Goal: Task Accomplishment & Management: Complete application form

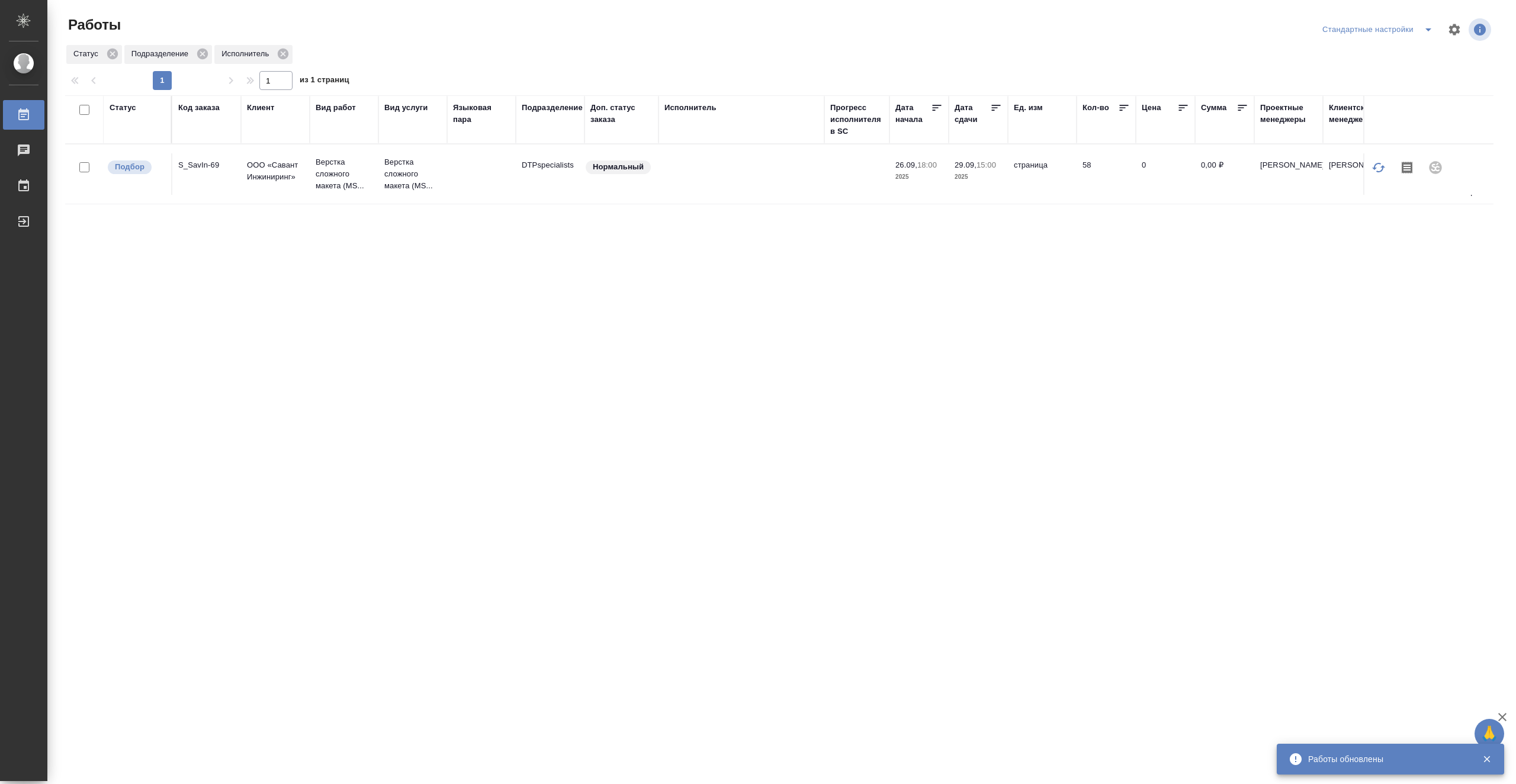
click at [768, 174] on td at bounding box center [742, 174] width 166 height 41
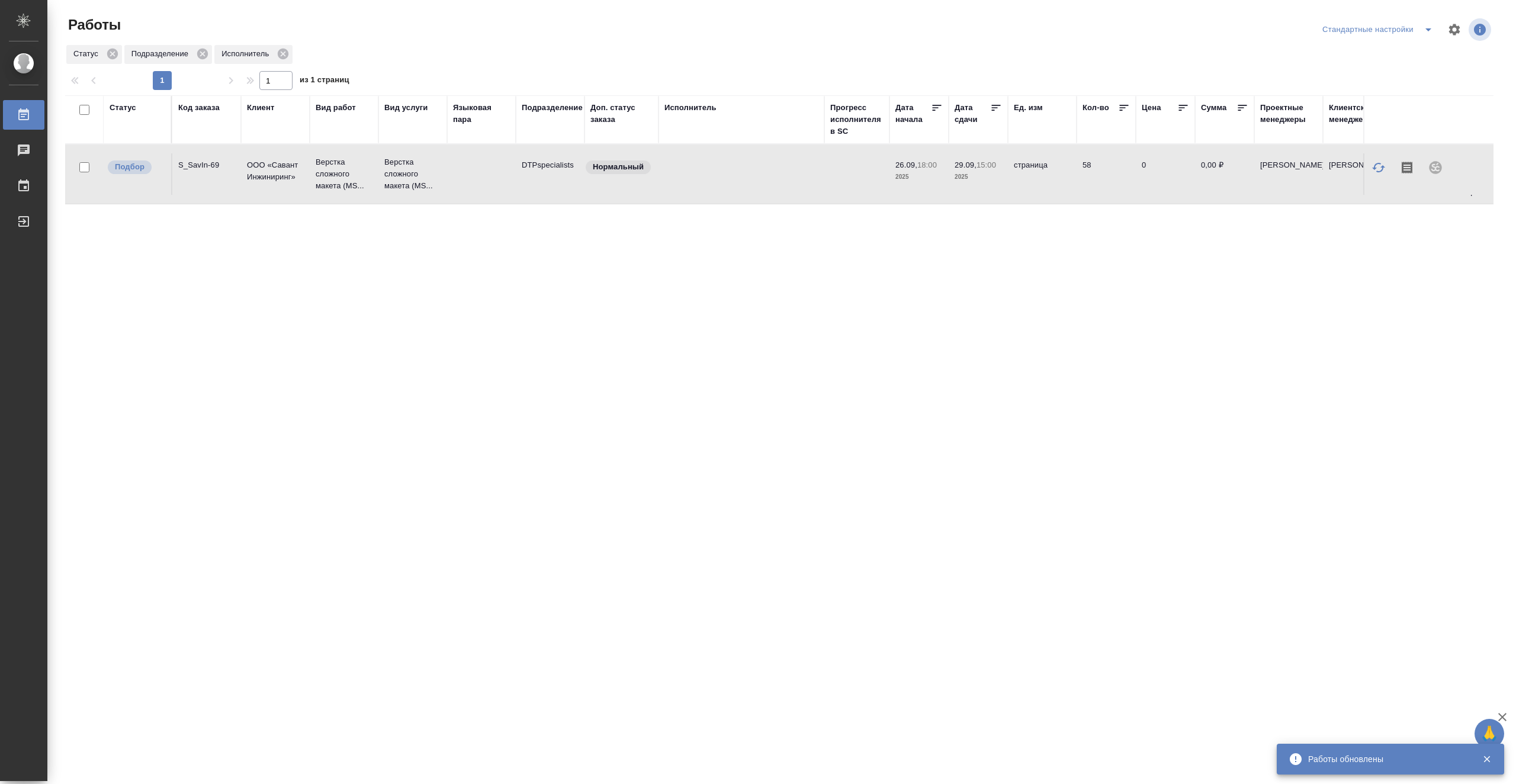
click at [768, 174] on td at bounding box center [742, 174] width 166 height 41
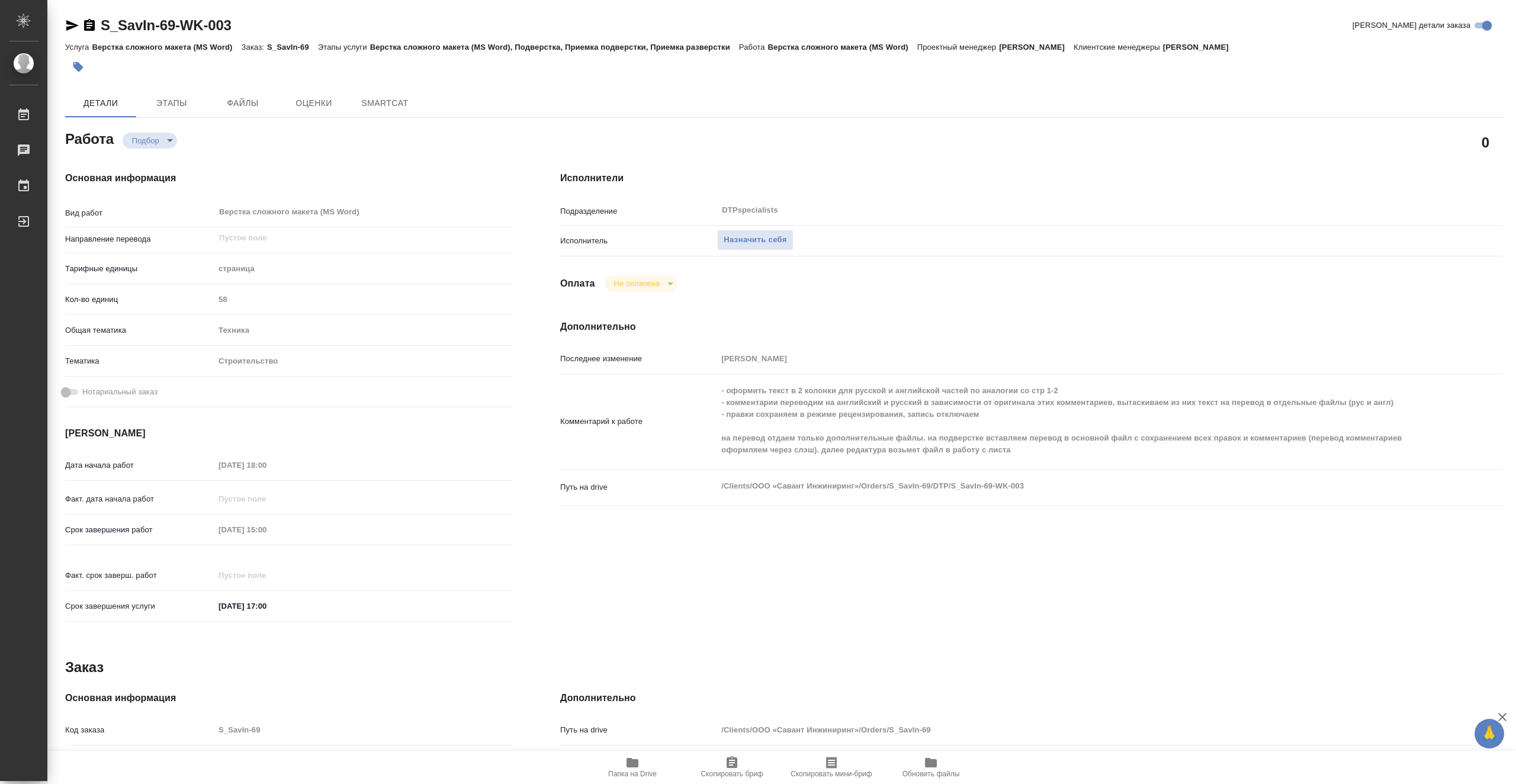
type textarea "x"
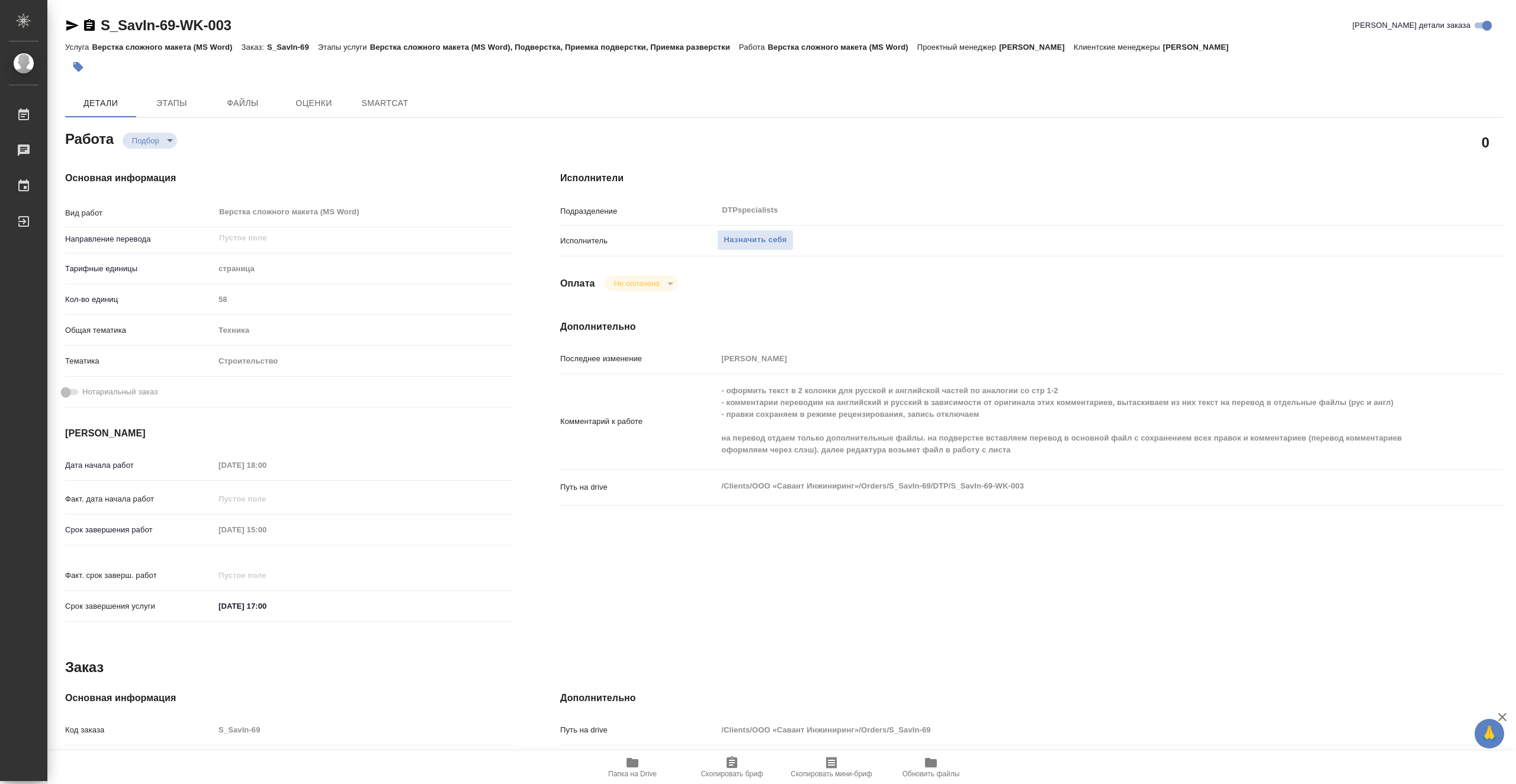
type textarea "x"
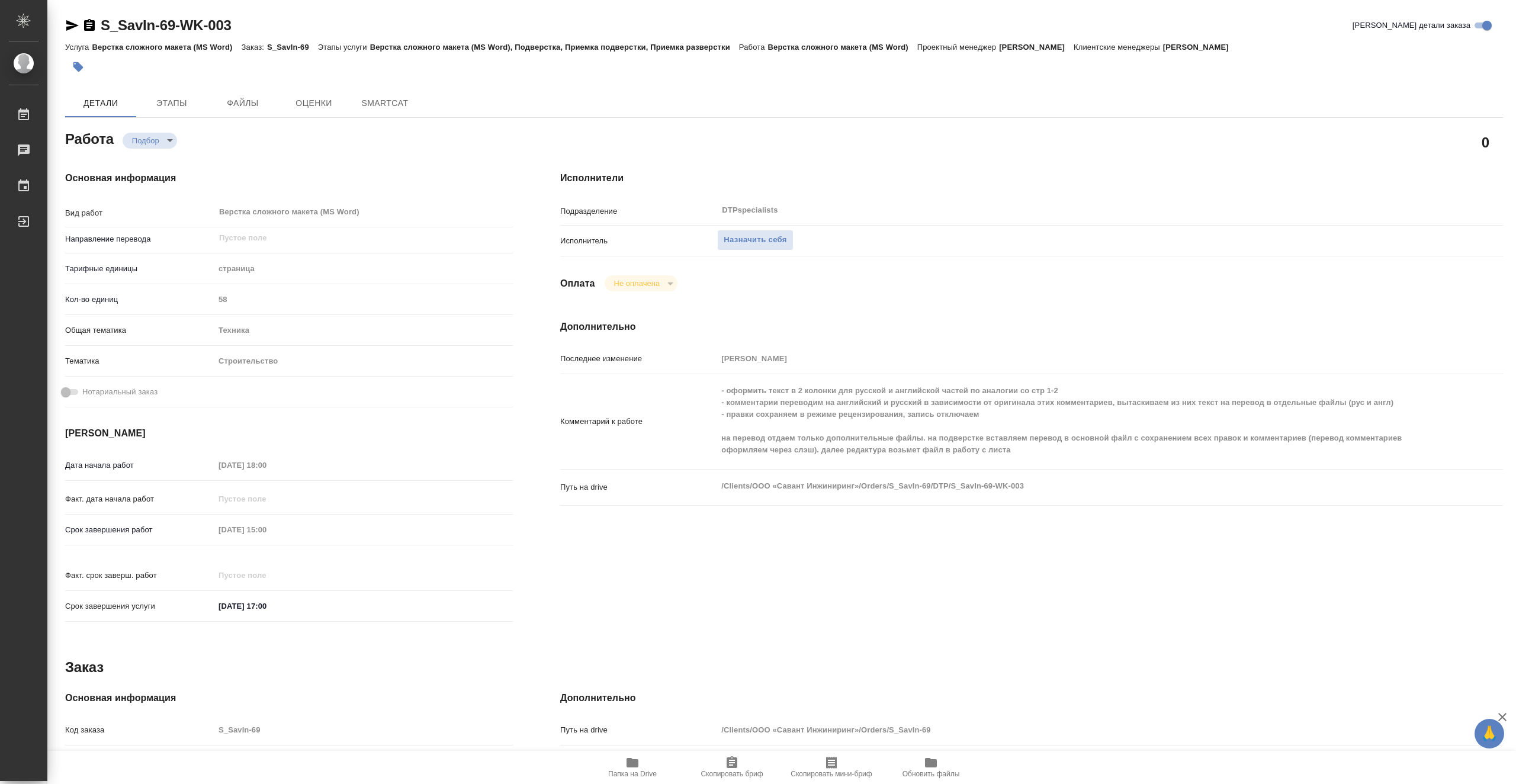
type textarea "x"
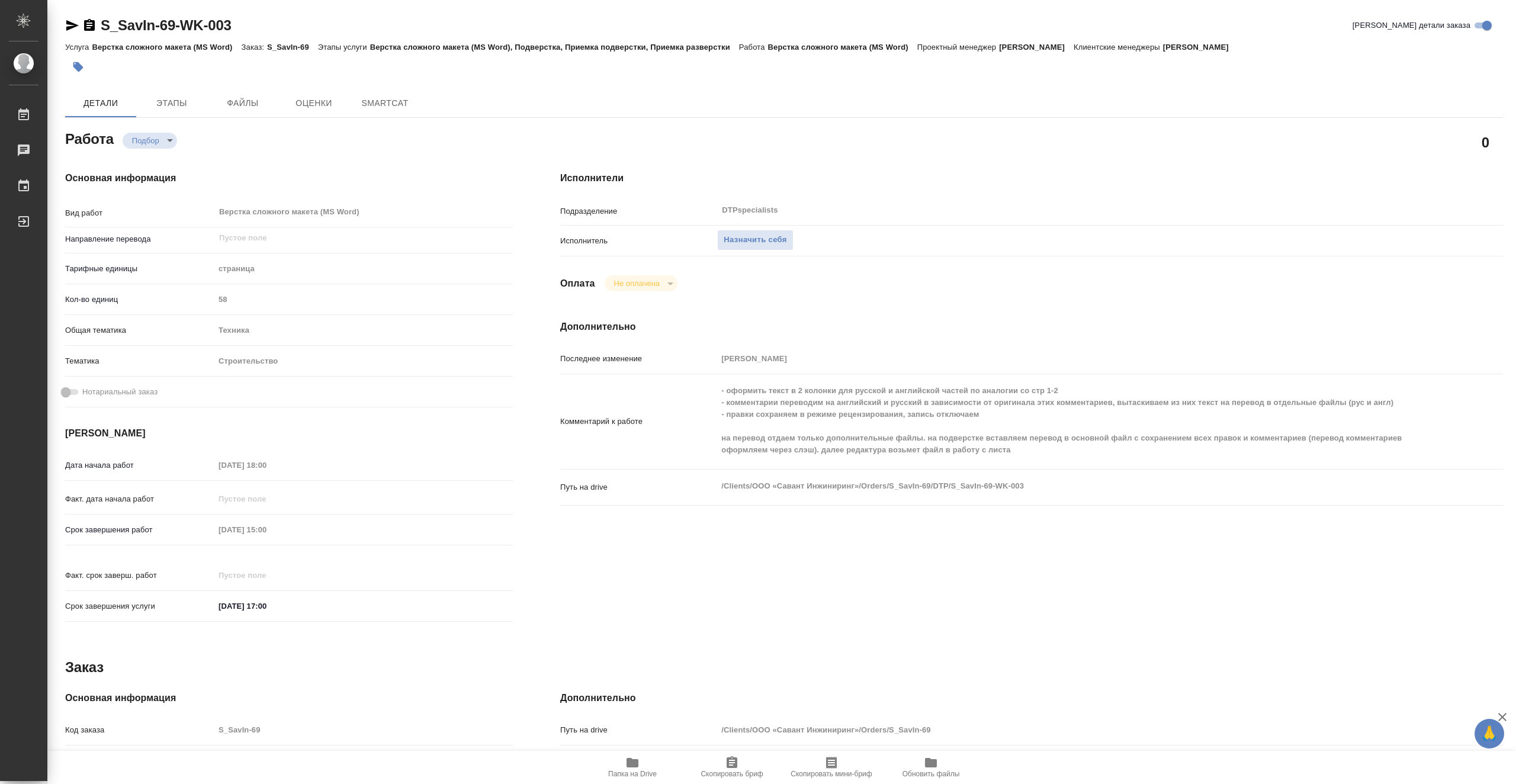
type textarea "x"
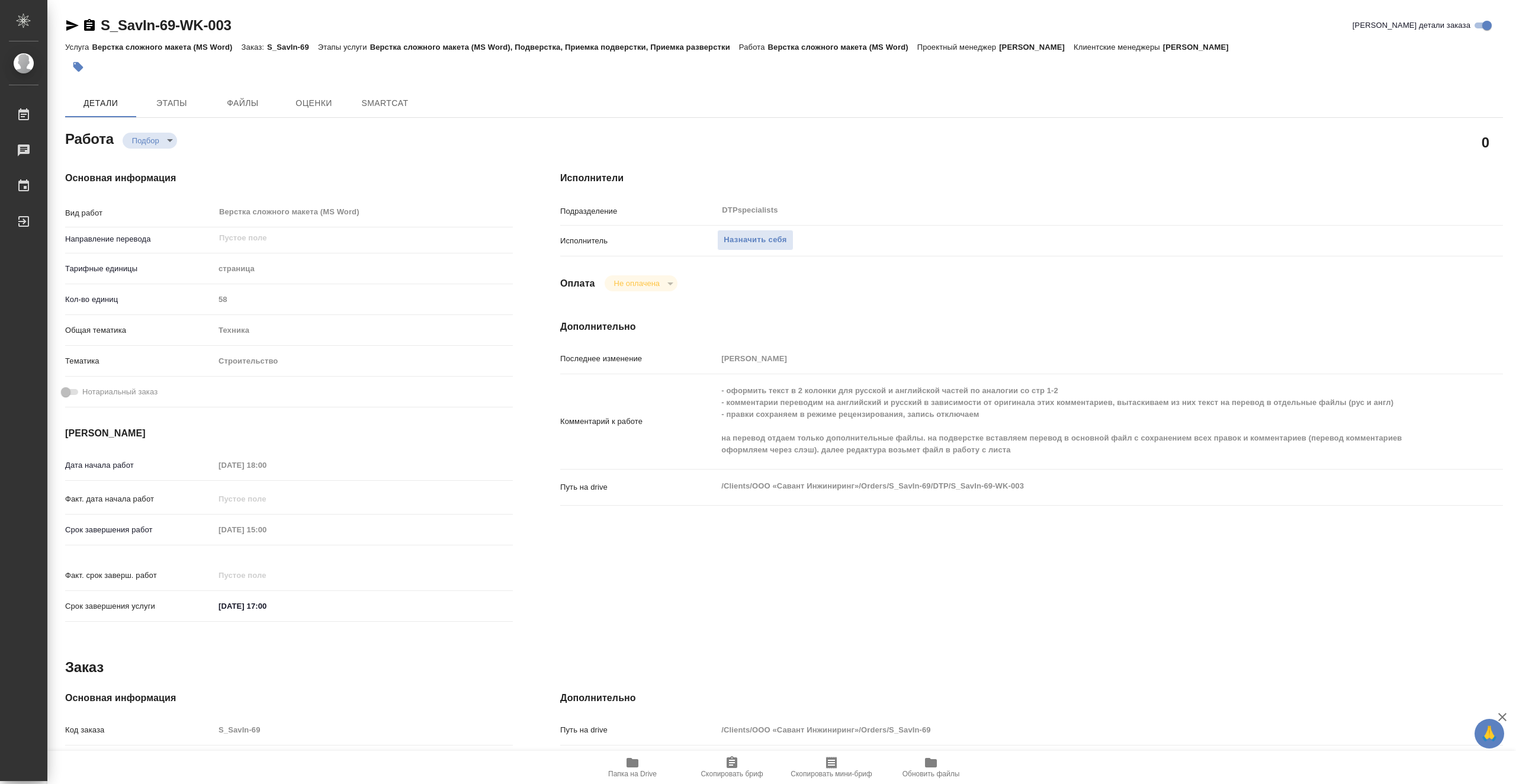
type textarea "x"
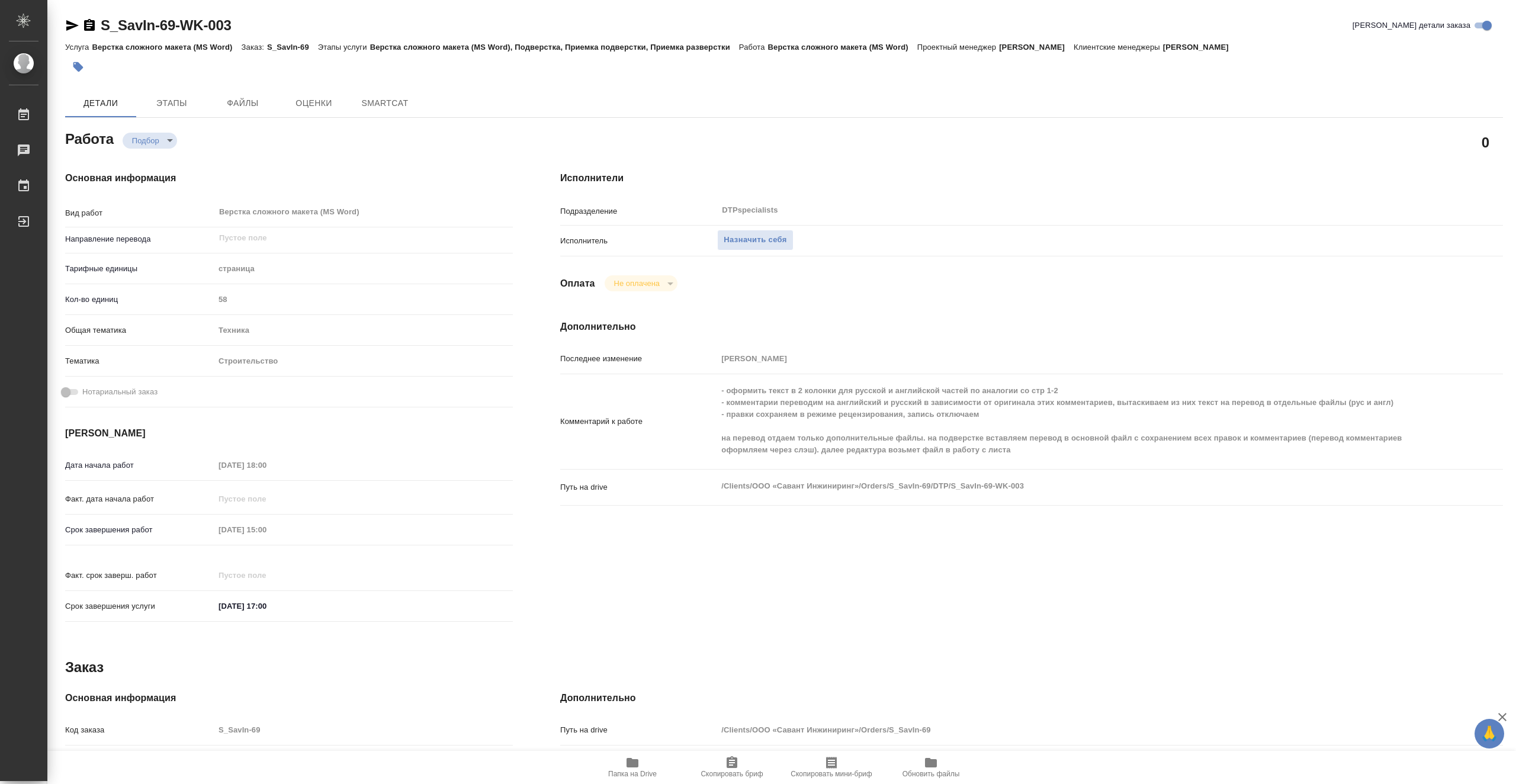
type textarea "x"
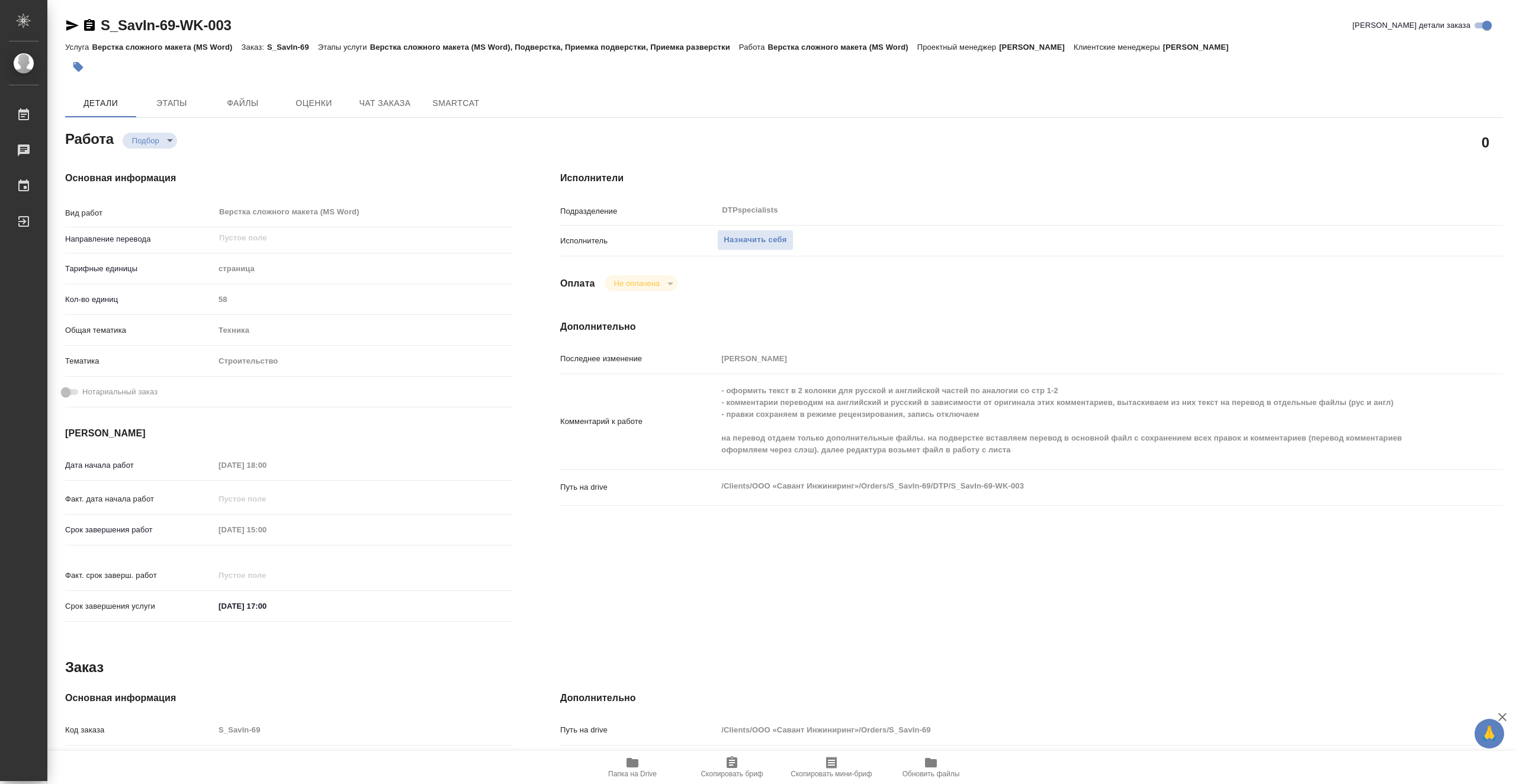
type textarea "x"
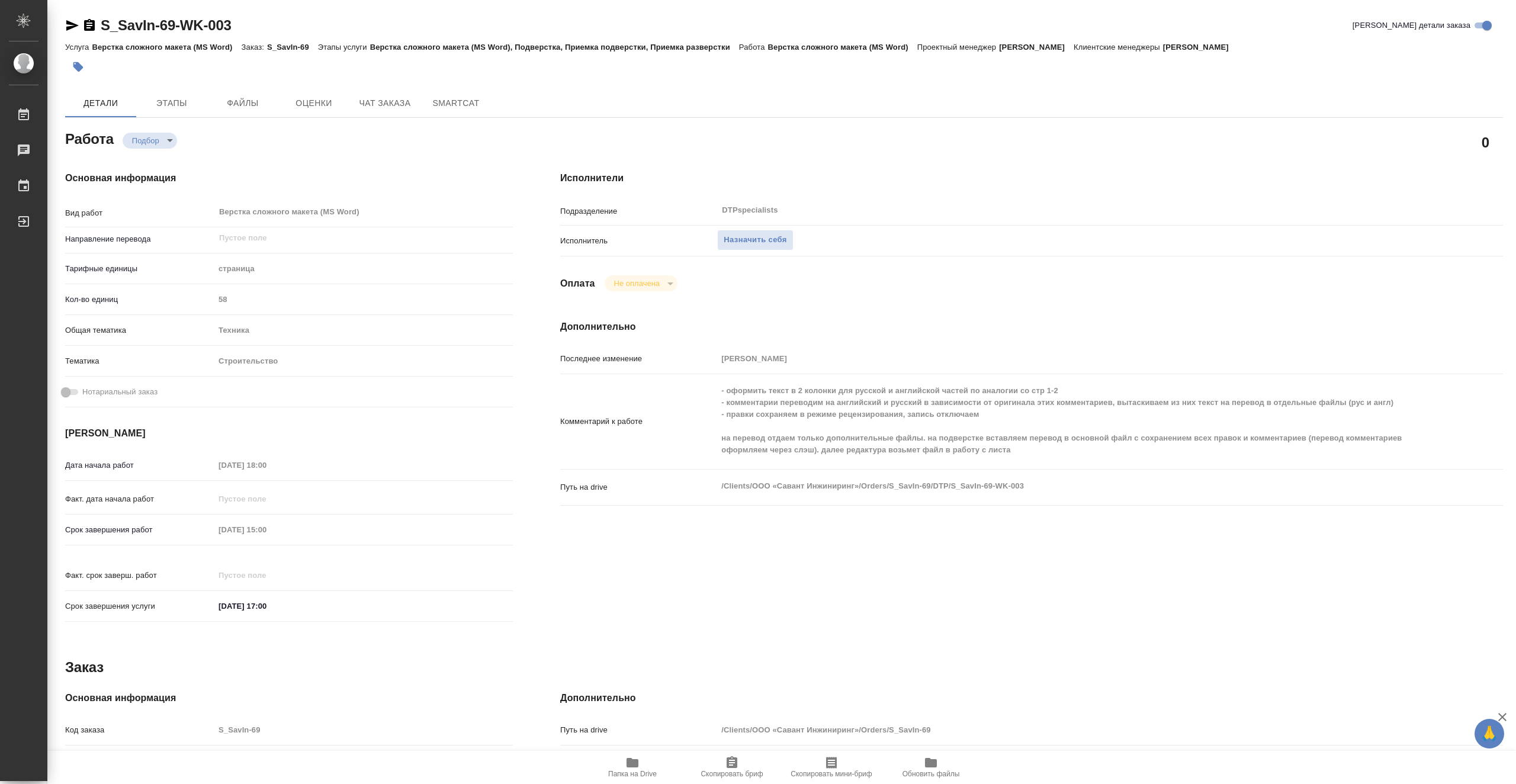
type textarea "x"
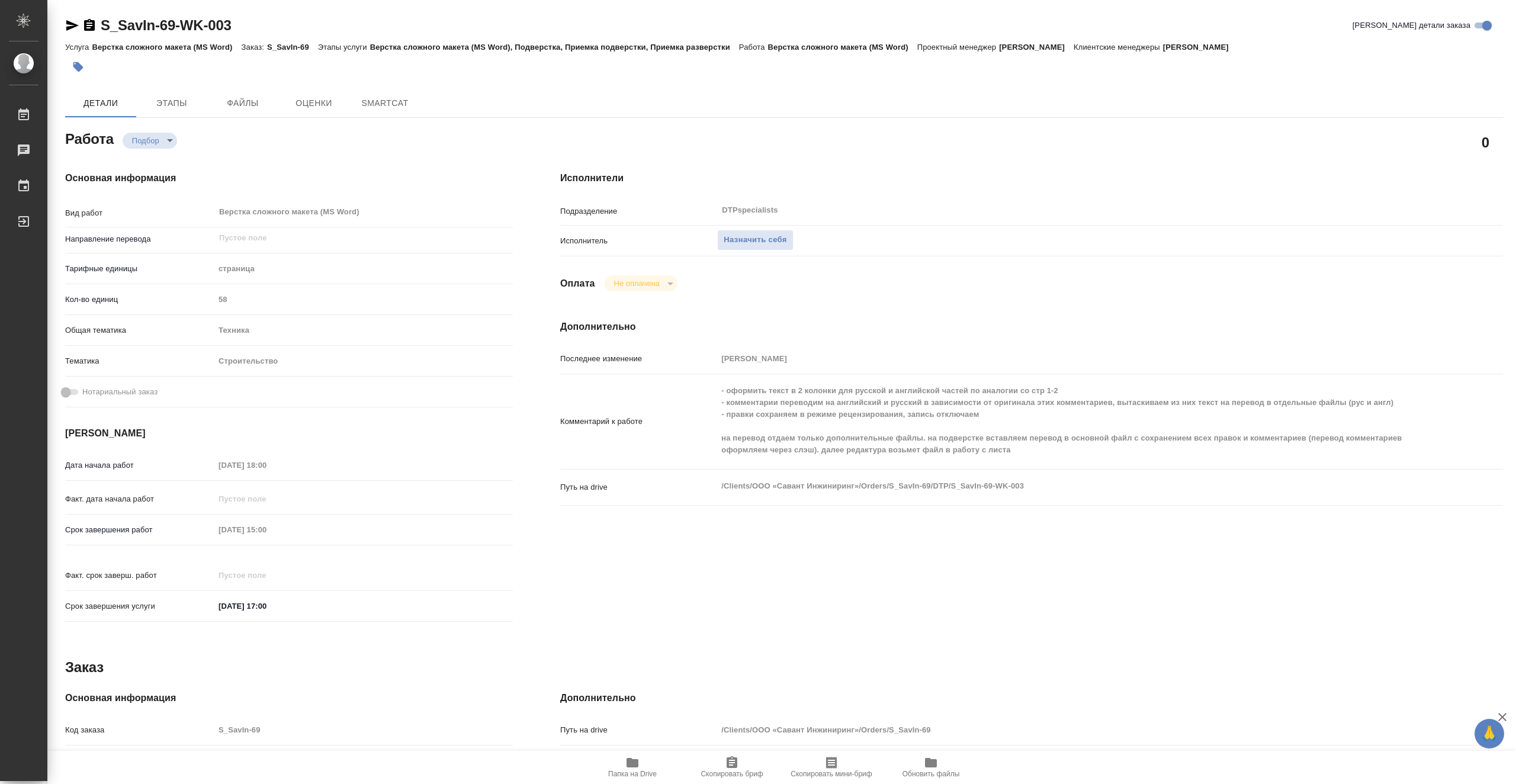
type textarea "x"
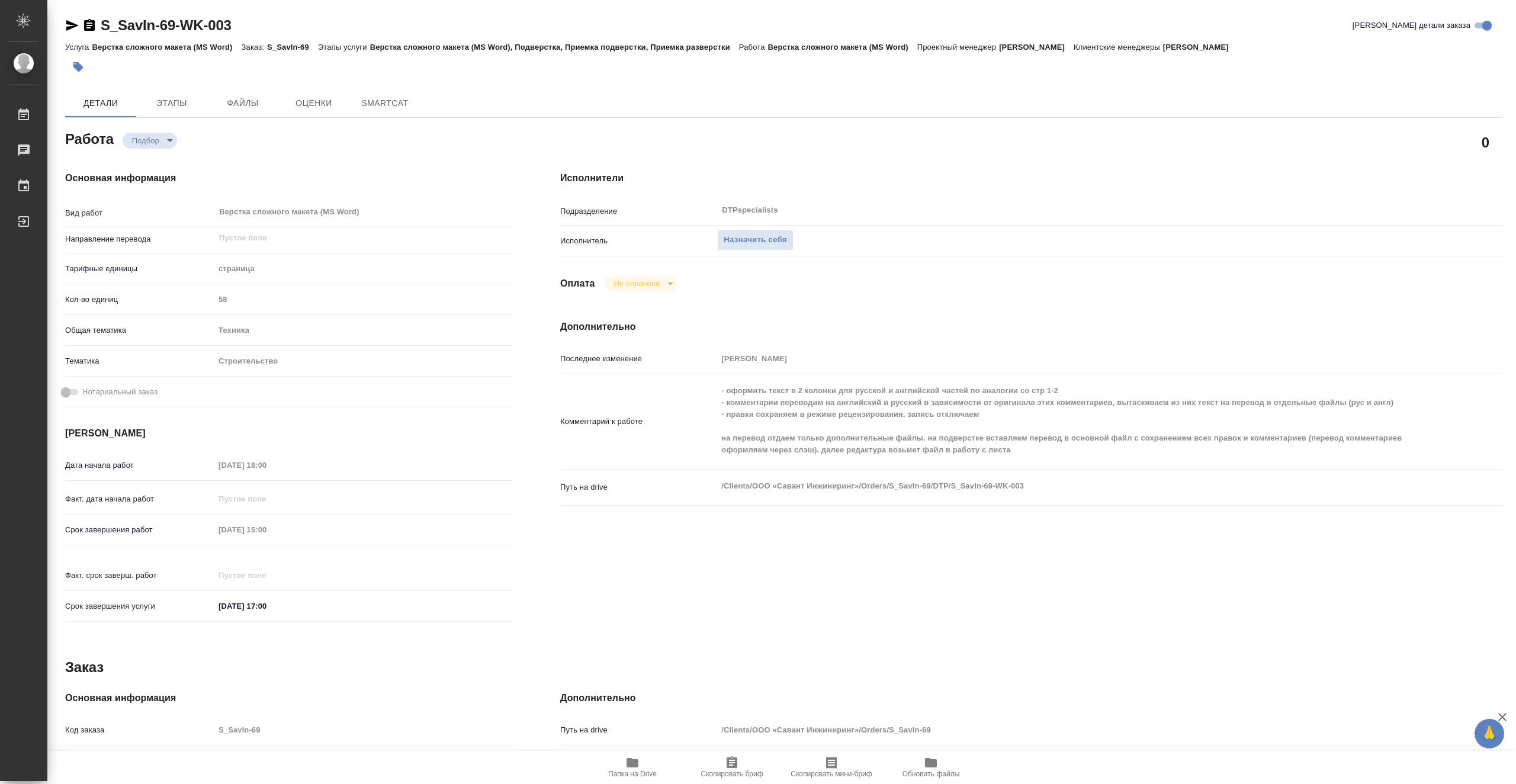
type textarea "x"
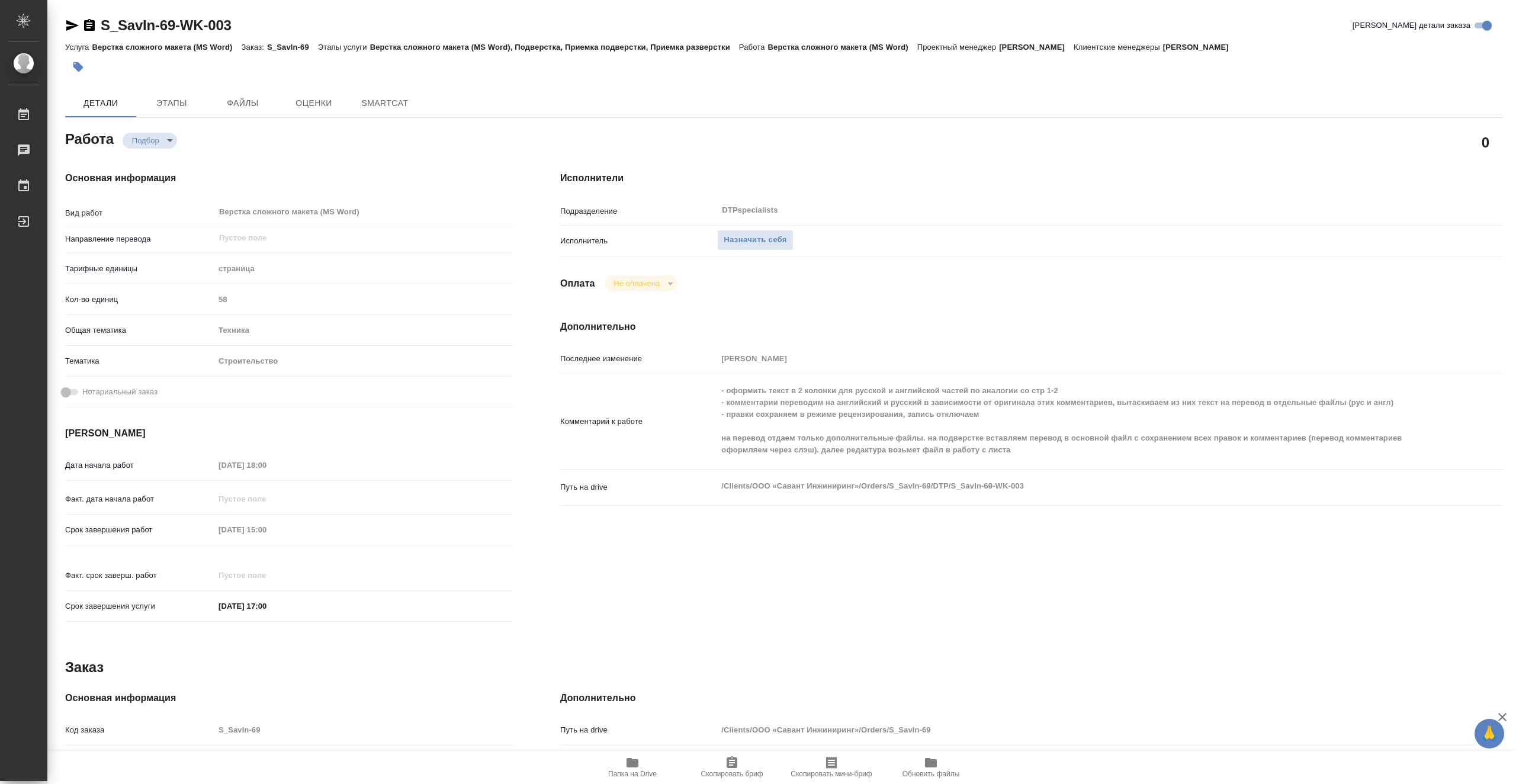
type textarea "x"
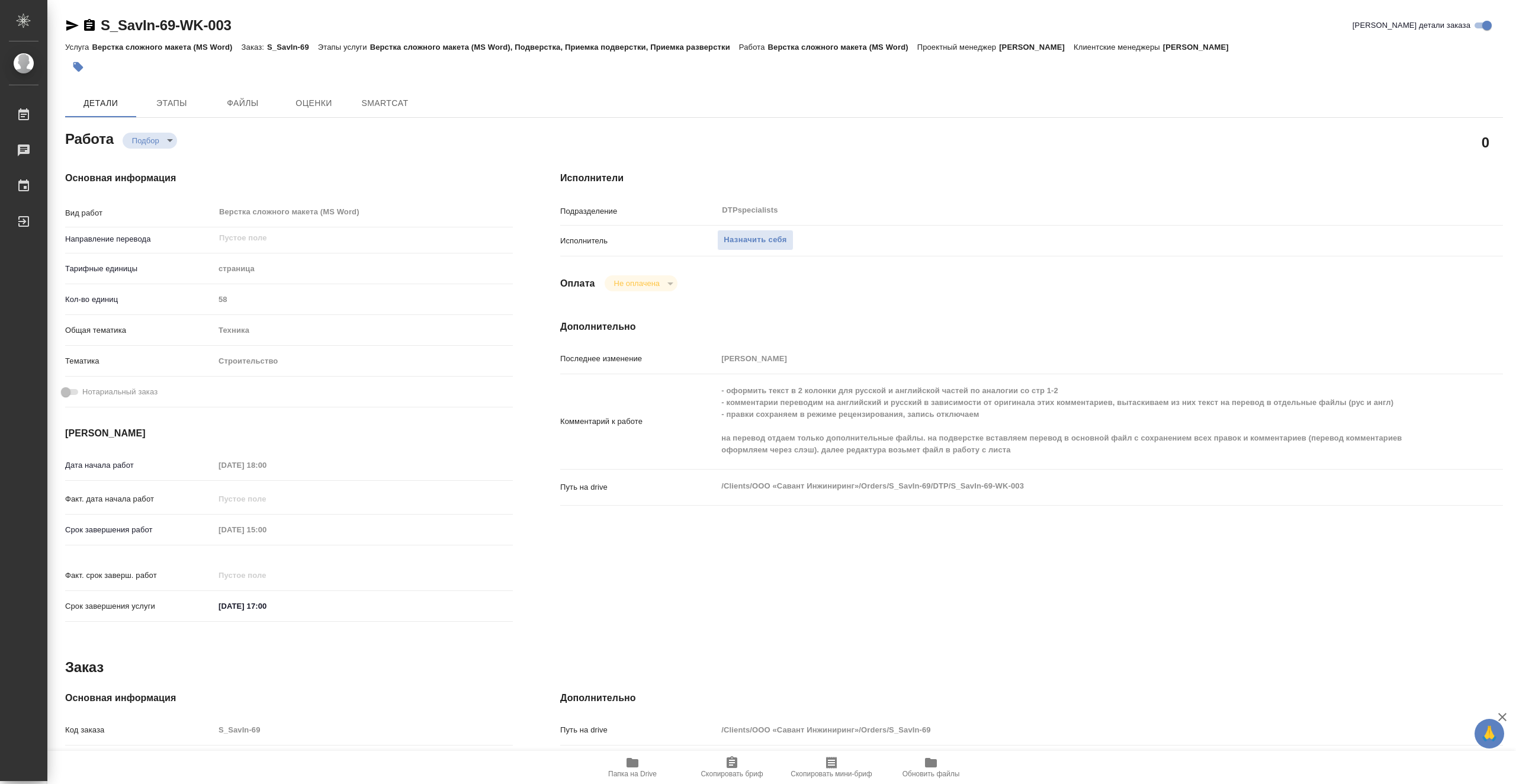
type textarea "x"
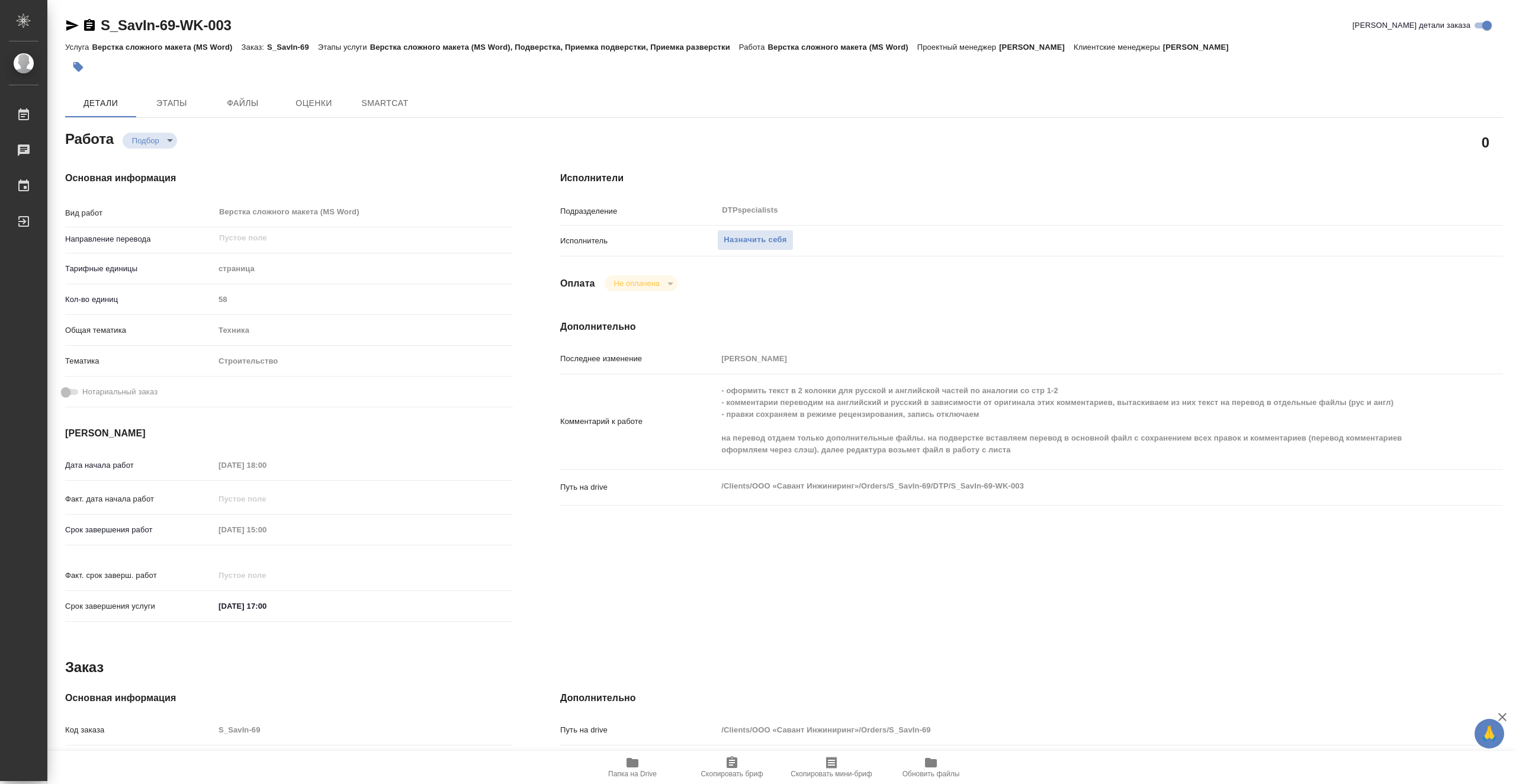
type textarea "x"
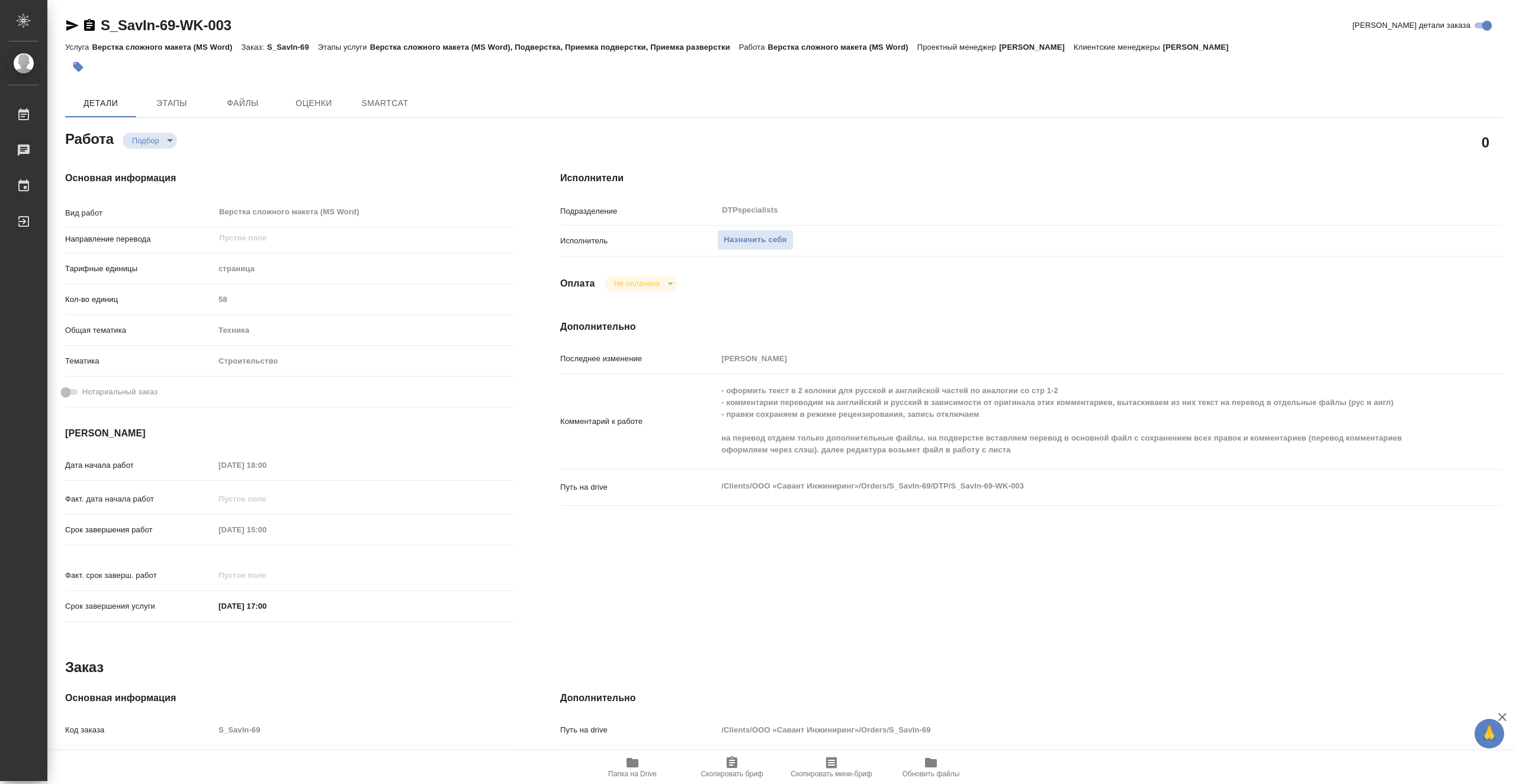
type textarea "x"
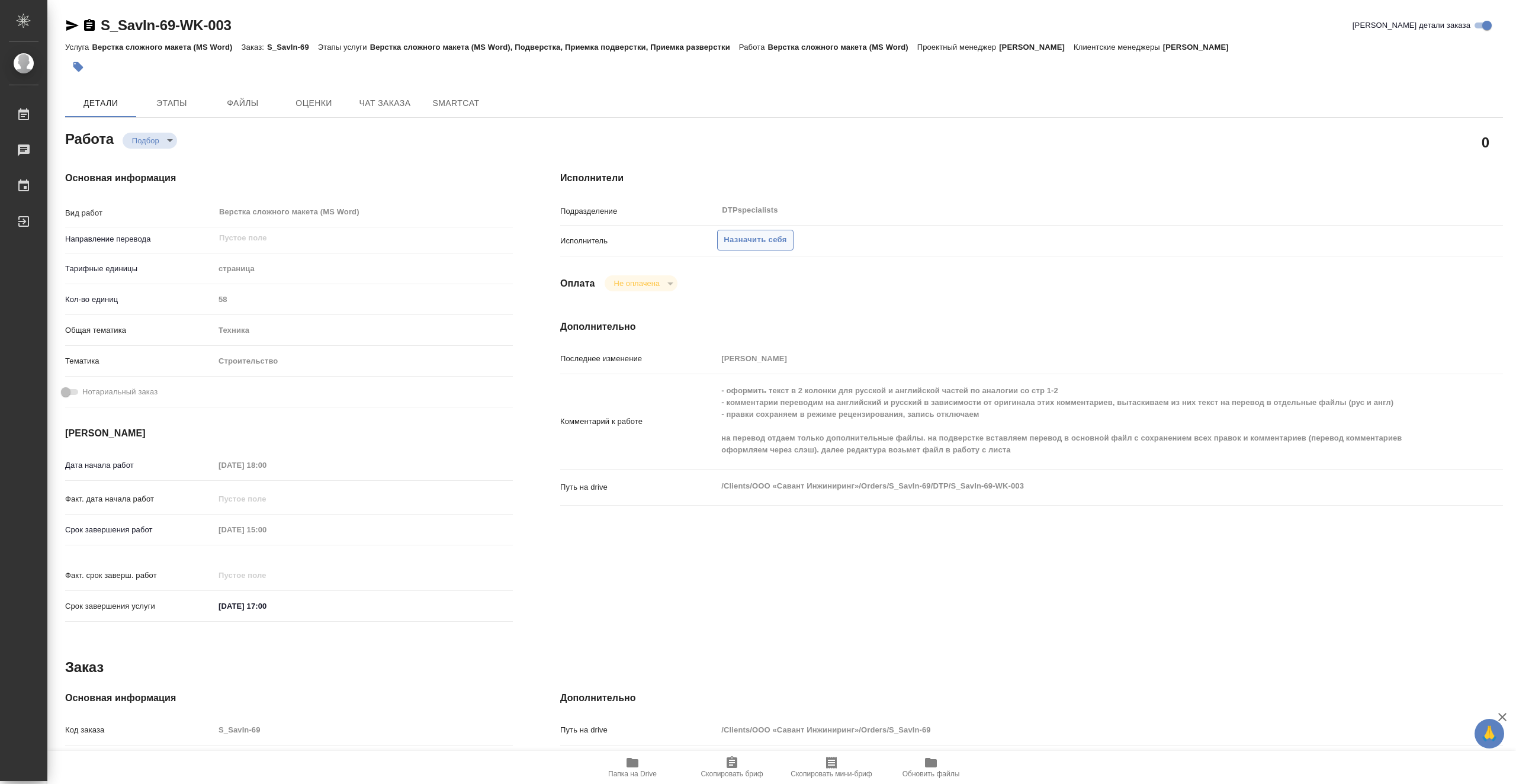
type textarea "x"
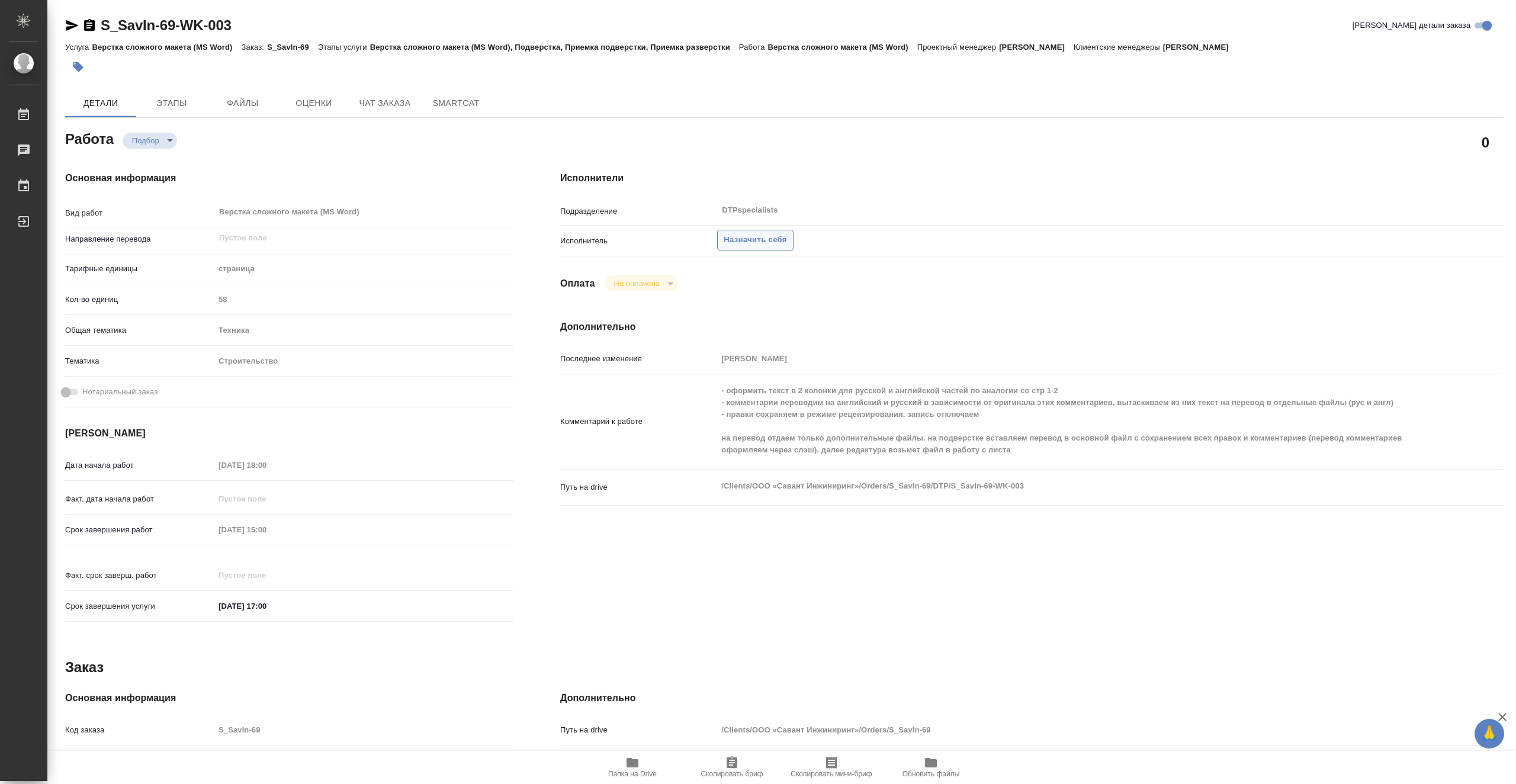
click at [749, 238] on span "Назначить себя" at bounding box center [755, 240] width 63 height 13
type textarea "x"
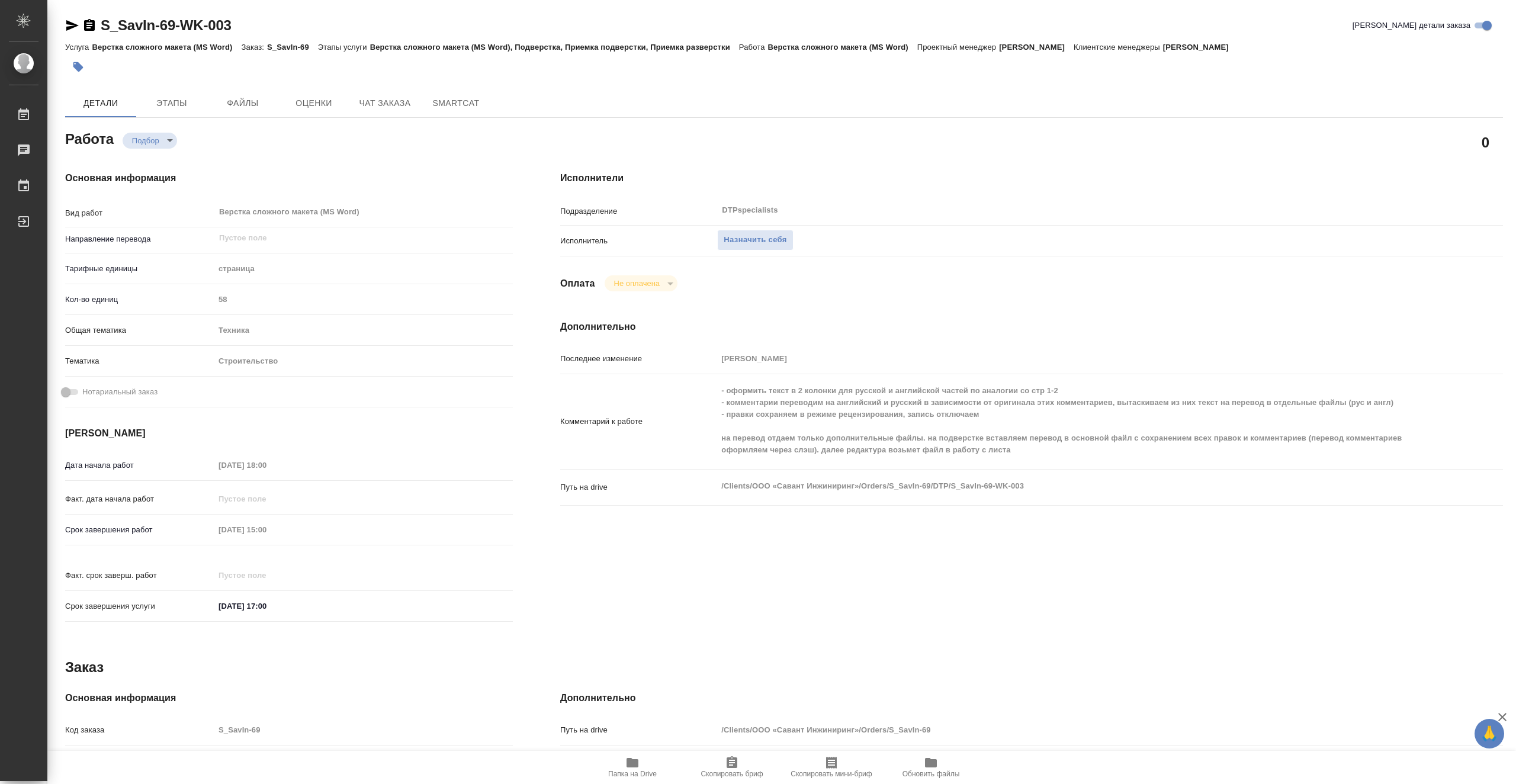
type textarea "x"
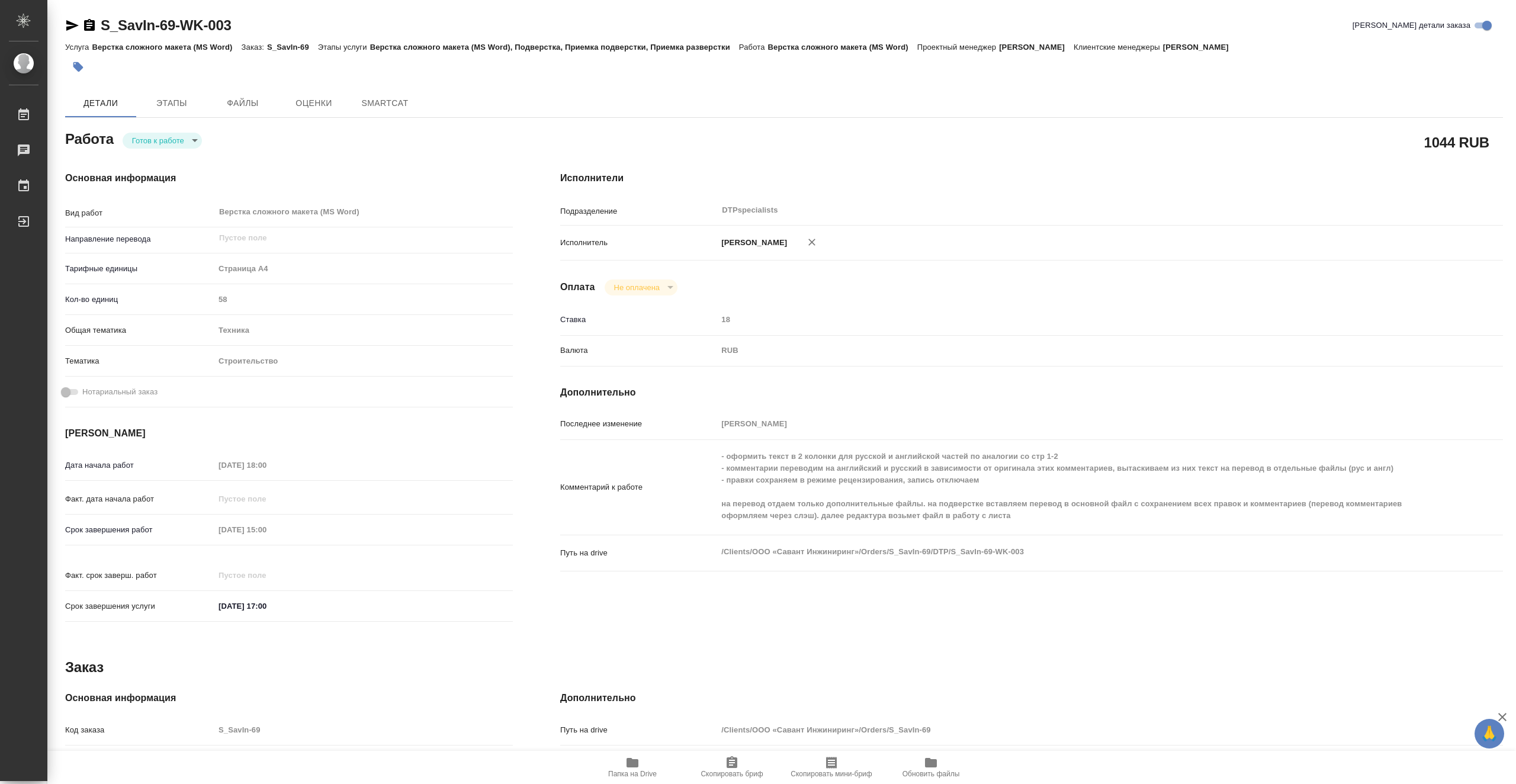
type textarea "x"
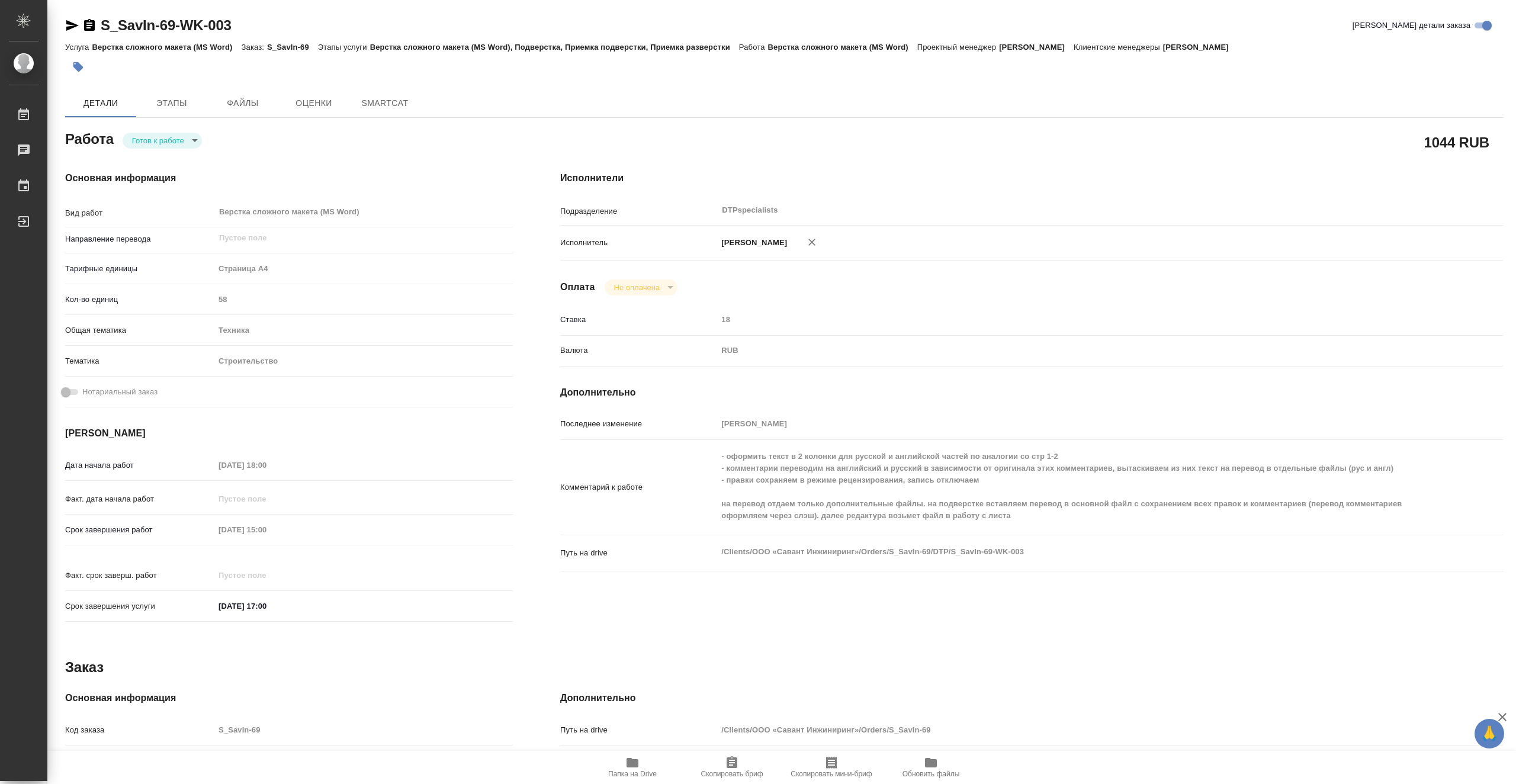
type textarea "x"
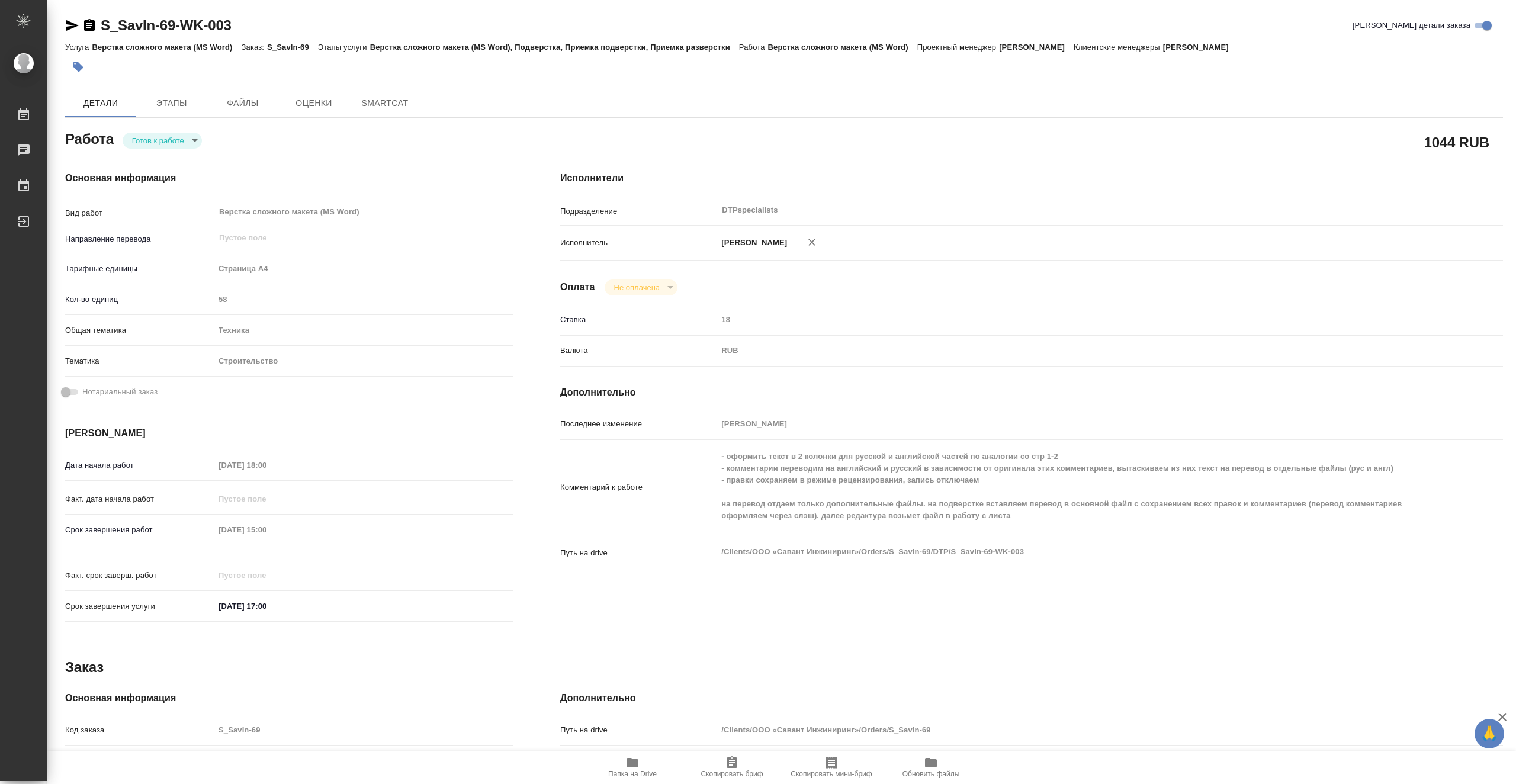
type textarea "x"
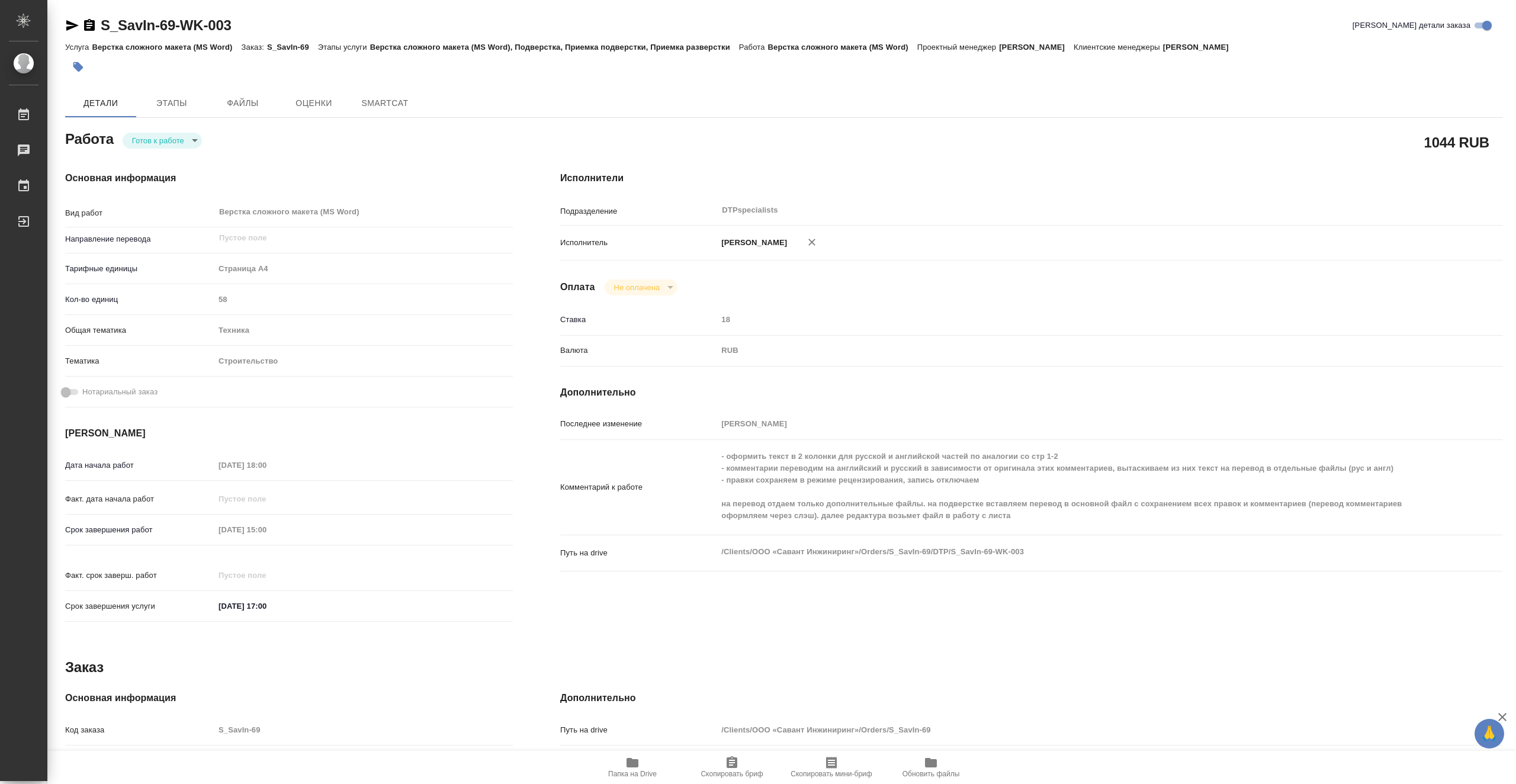
type textarea "x"
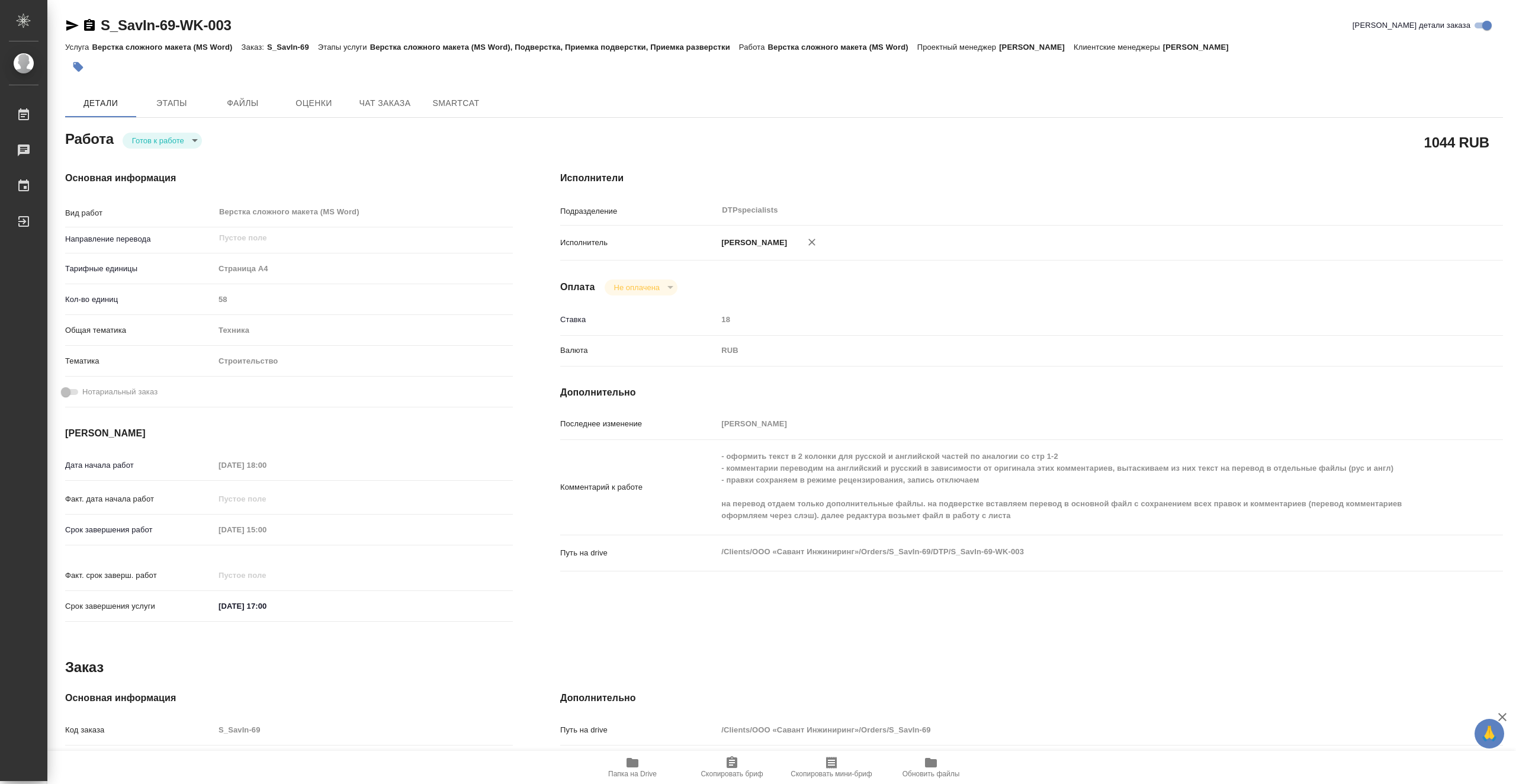
type textarea "x"
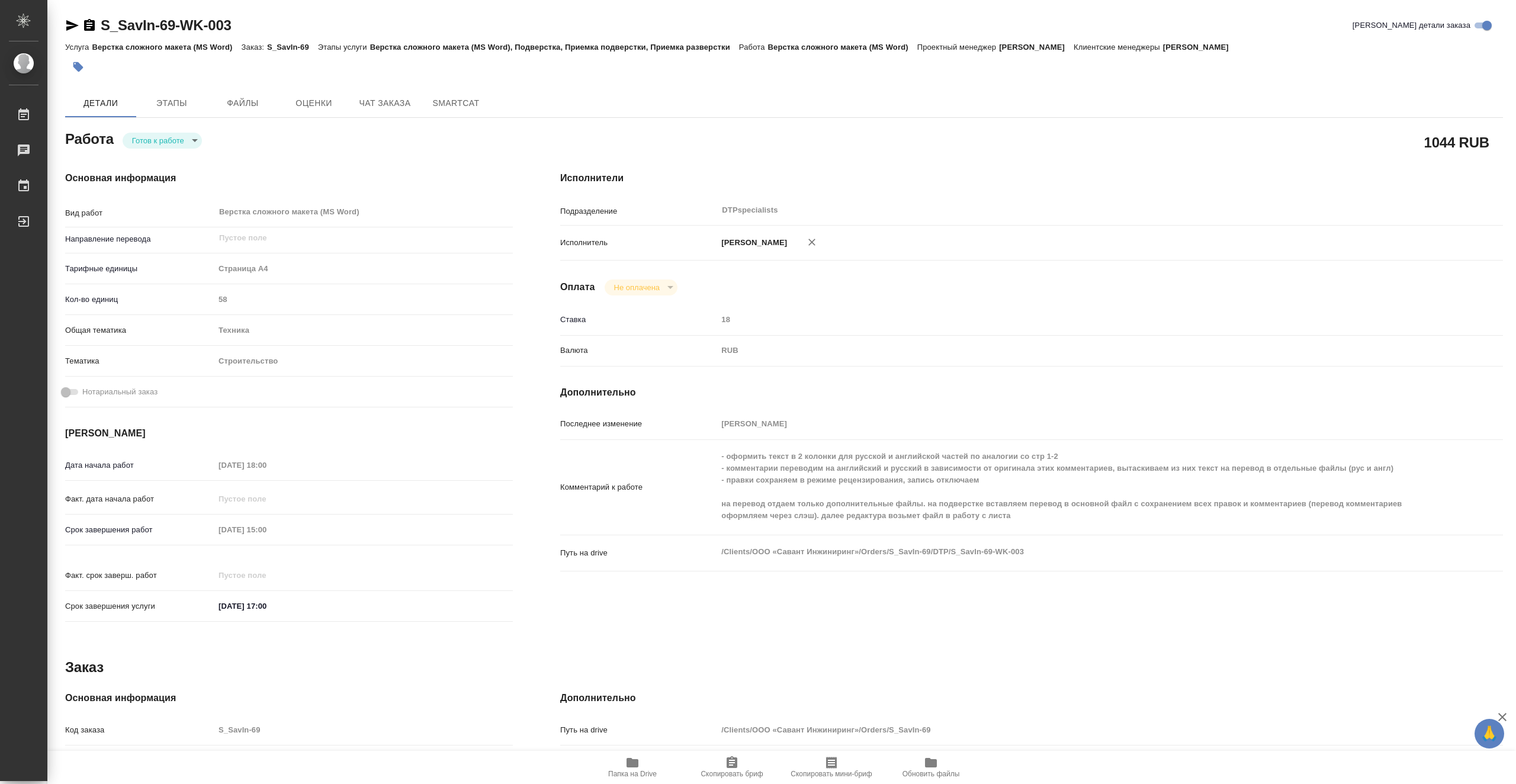
type textarea "x"
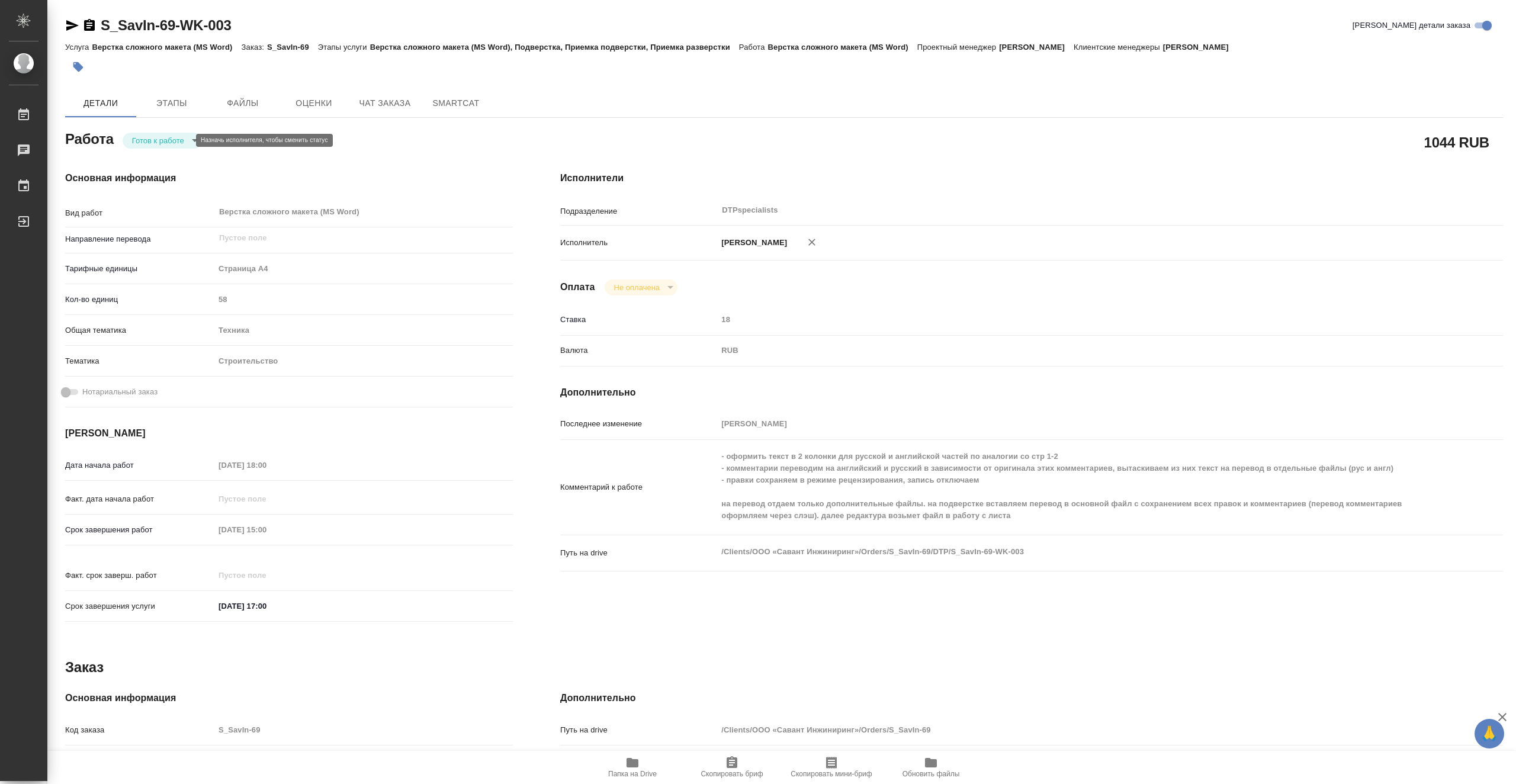
click at [164, 140] on body "🙏 .cls-1 fill:#fff; AWATERA Vasiutchenko [PERSON_NAME] 0 Чаты График Выйти S_Sa…" at bounding box center [758, 392] width 1516 height 784
click at [184, 142] on li "В работе" at bounding box center [162, 140] width 79 height 20
type textarea "x"
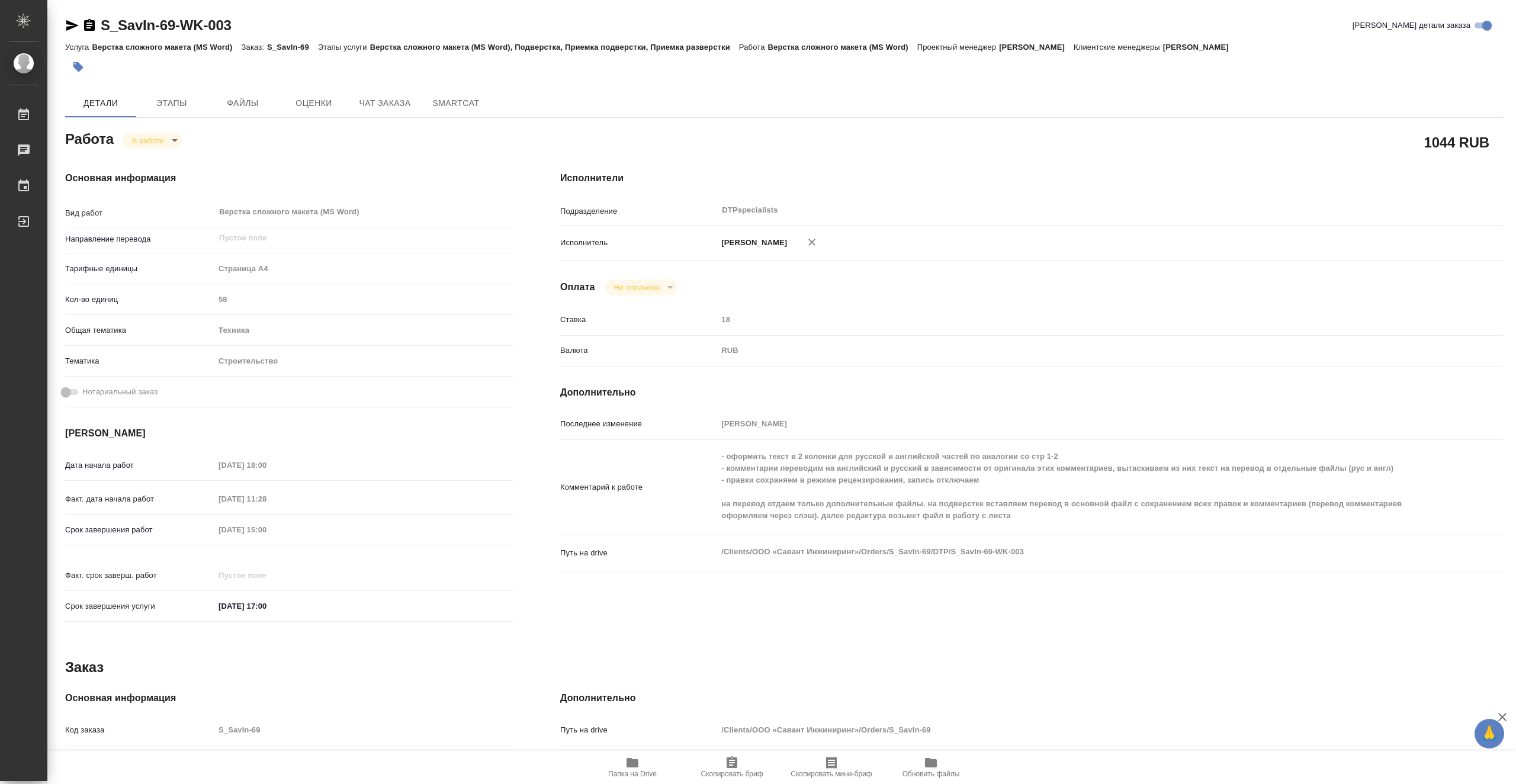
type textarea "x"
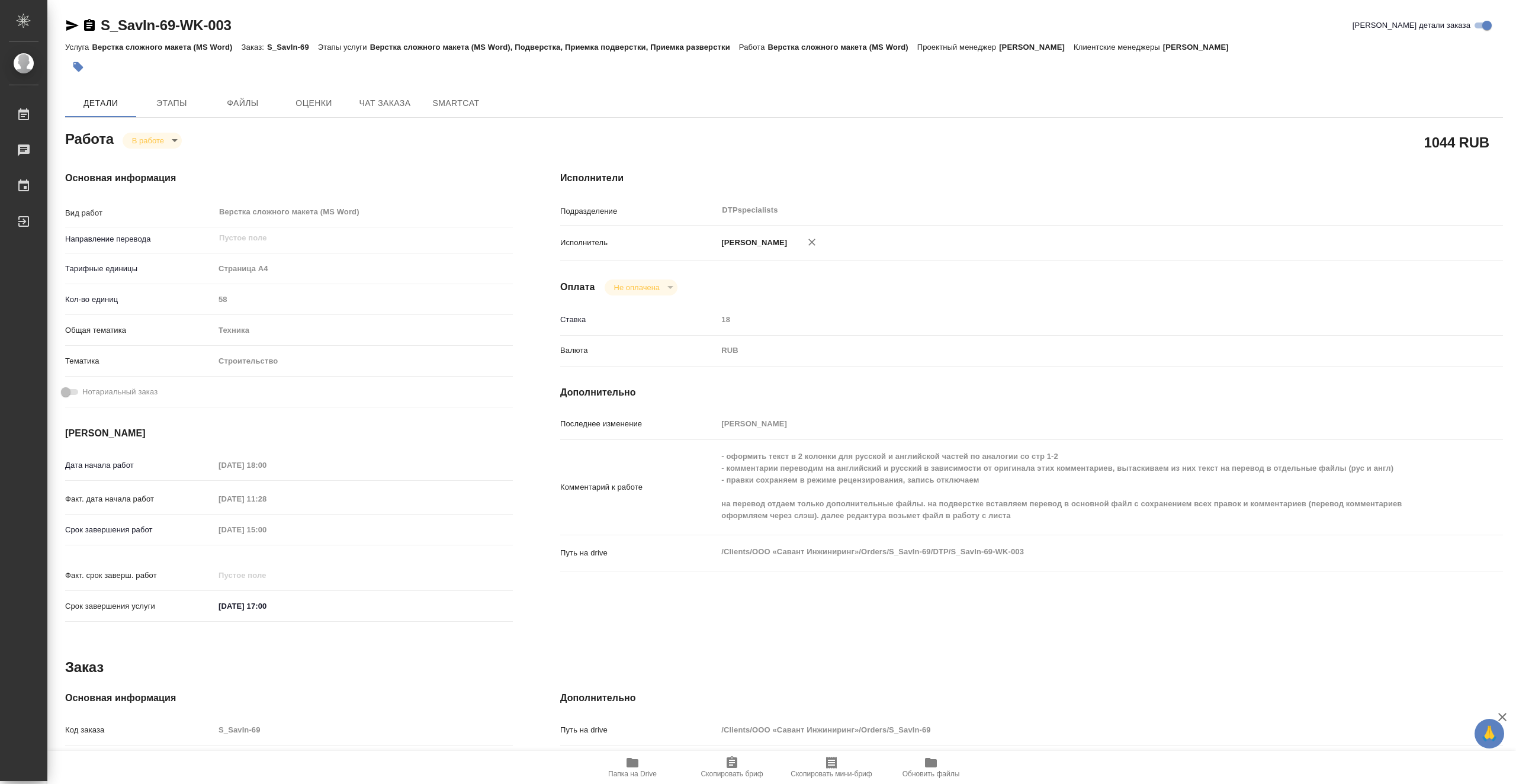
type textarea "x"
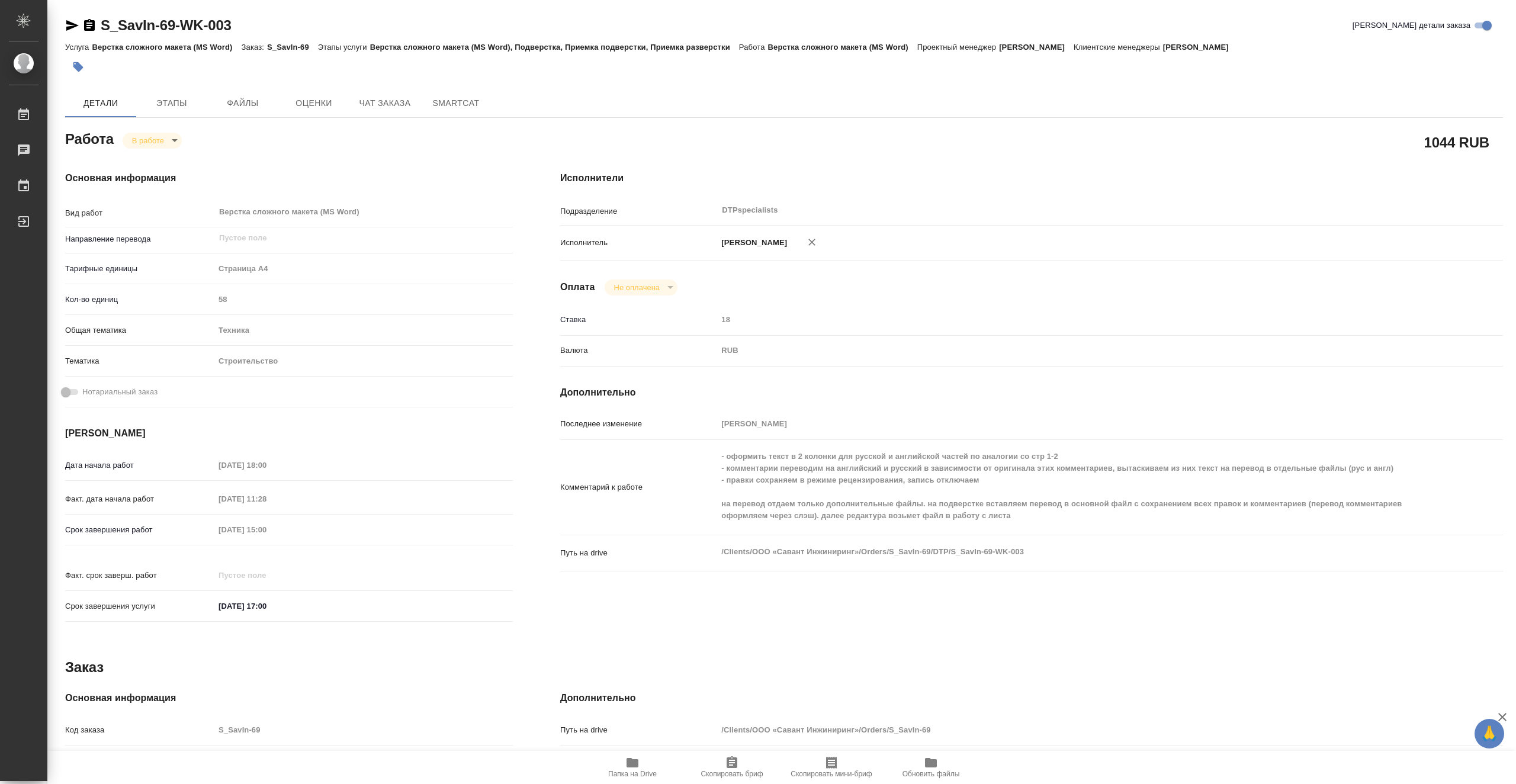
type textarea "x"
